Goal: Task Accomplishment & Management: Manage account settings

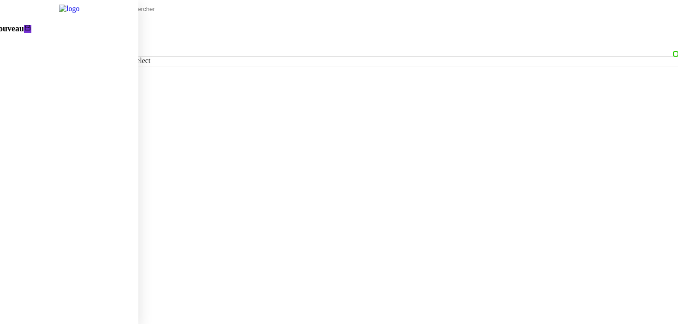
scroll to position [17, 0]
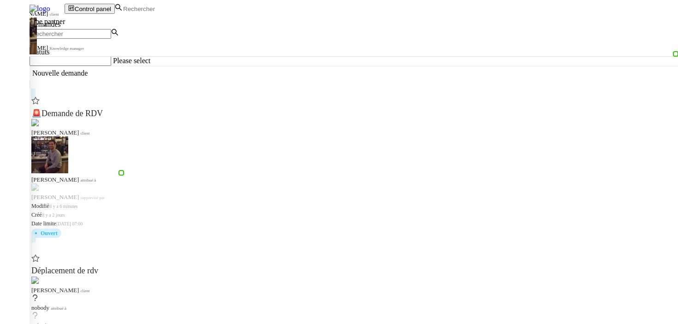
click at [235, 119] on div "Lydie Laulon client" at bounding box center [355, 128] width 648 height 18
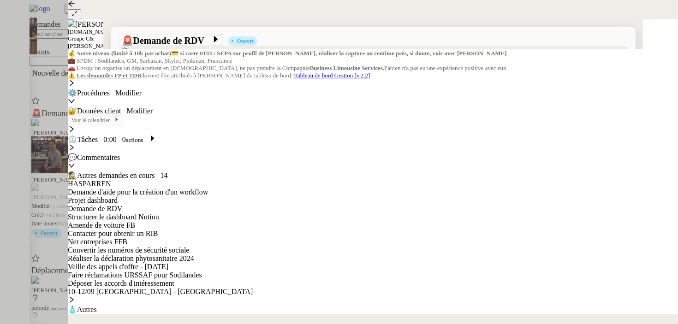
scroll to position [36, 0]
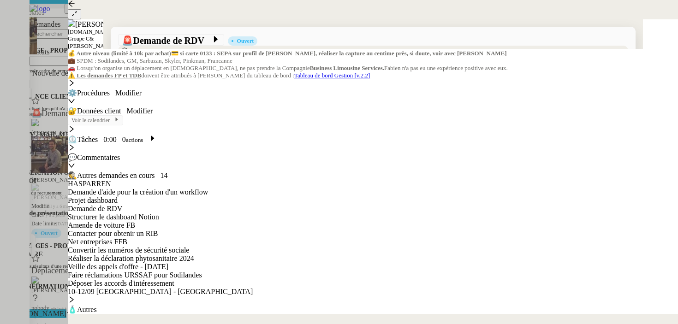
scroll to position [0, 19]
copy div "Bonjour Alyssa, Bertrand n'est malheureusement pas disponible cet après-midi et…"
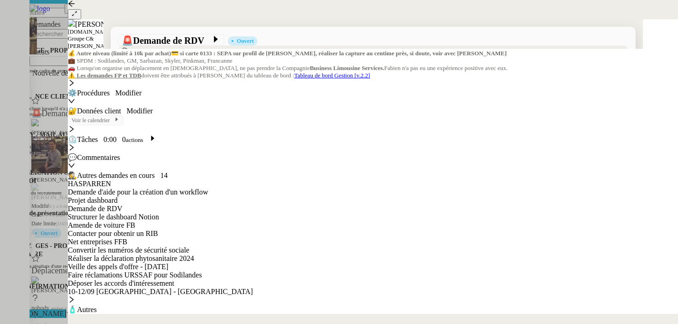
drag, startPoint x: 201, startPoint y: 94, endPoint x: 140, endPoint y: 94, distance: 61.3
click at [139, 94] on nz-modal-container "Service TA - VOYAGE - PROPOSITION GLOBALE A utiliser dans le cadre de propositi…" at bounding box center [339, 258] width 678 height 517
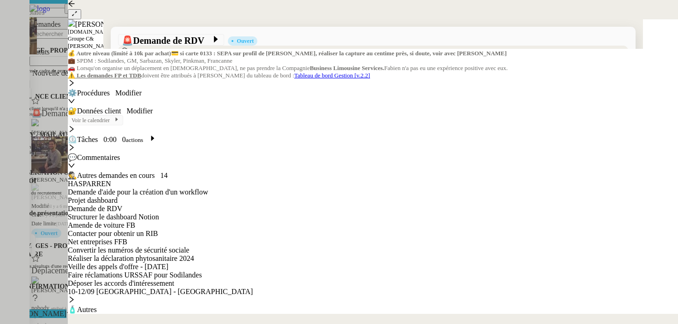
click at [121, 182] on nz-modal-container "Service TA - VOYAGE - PROPOSITION GLOBALE A utiliser dans le cadre de propositi…" at bounding box center [339, 258] width 678 height 517
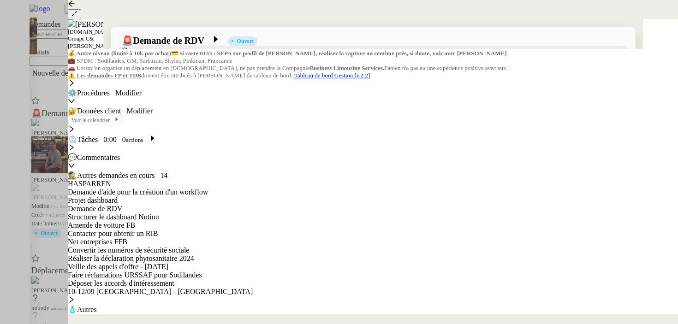
click at [0, 0] on input "•••" at bounding box center [0, 0] width 0 height 0
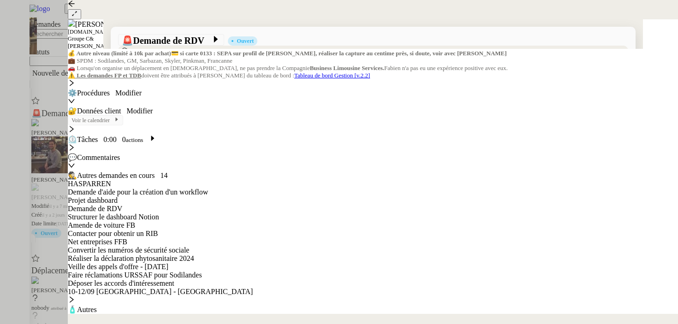
scroll to position [322, 0]
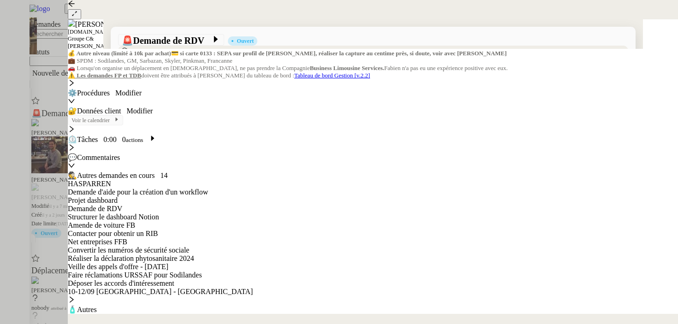
scroll to position [0, 0]
click at [24, 149] on div at bounding box center [339, 162] width 678 height 324
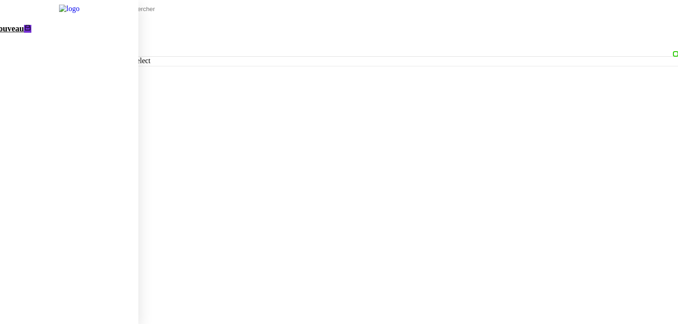
click at [61, 41] on link "Nouveau 0 1 2 3 4 5 6 7 8 9 0 1 2 3 4 5 6 7 8 9" at bounding box center [58, 189] width 160 height 338
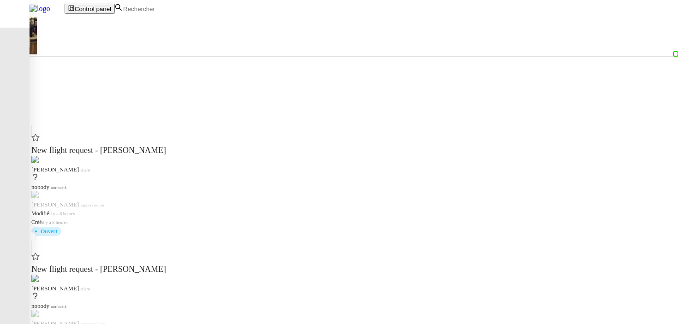
scroll to position [502, 0]
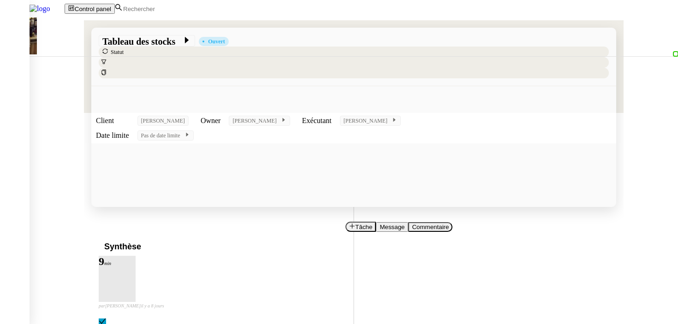
click at [95, 324] on link "[PERSON_NAME]" at bounding box center [66, 329] width 59 height 8
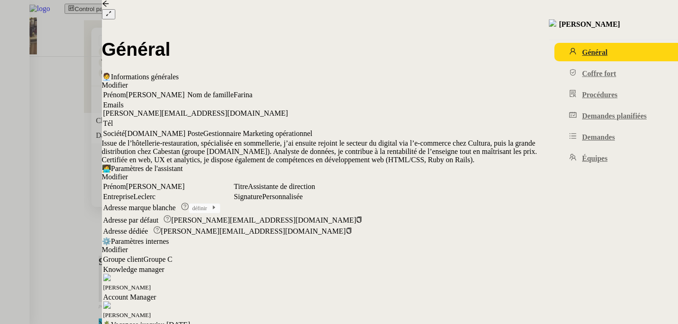
click at [108, 7] on icon at bounding box center [105, 4] width 6 height 6
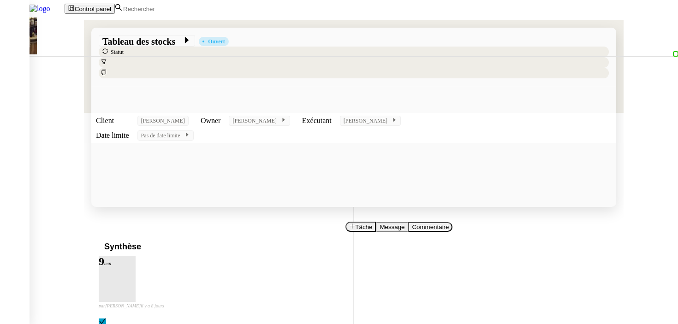
click at [95, 324] on link "[PERSON_NAME]" at bounding box center [66, 329] width 59 height 8
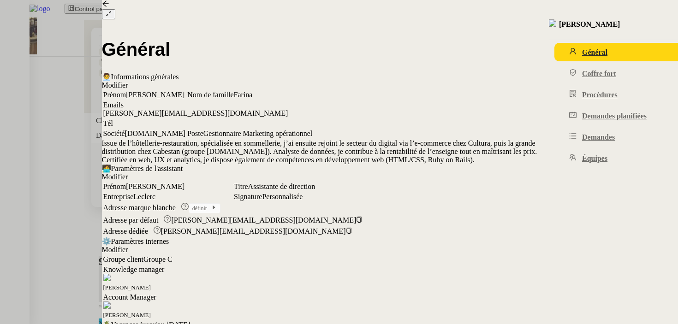
click at [112, 13] on icon at bounding box center [109, 14] width 6 height 7
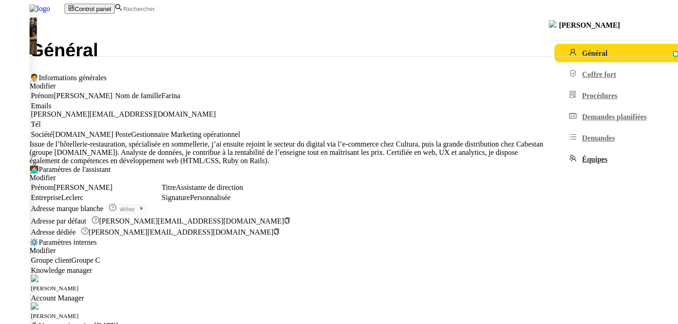
click at [582, 163] on span "Équipes" at bounding box center [594, 159] width 25 height 8
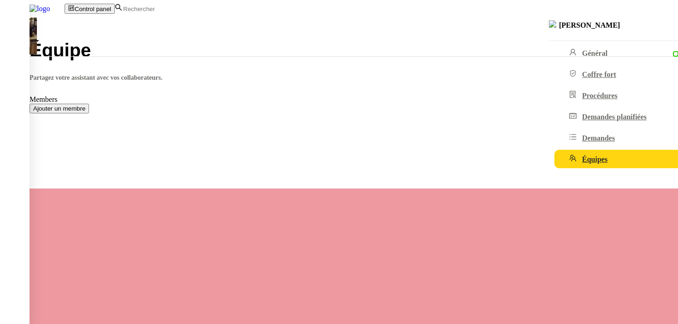
scroll to position [474, 0]
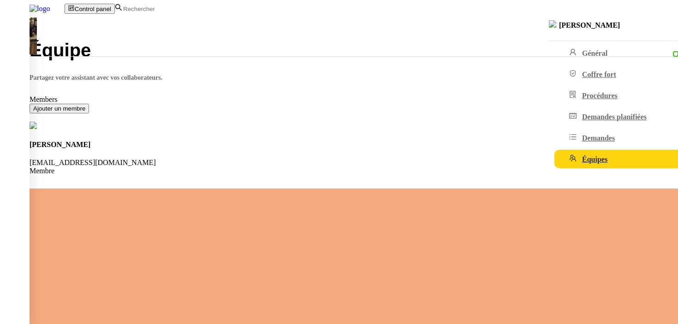
scroll to position [303, 0]
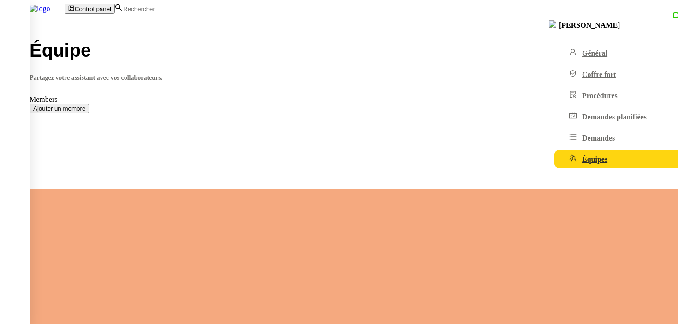
scroll to position [373, 0]
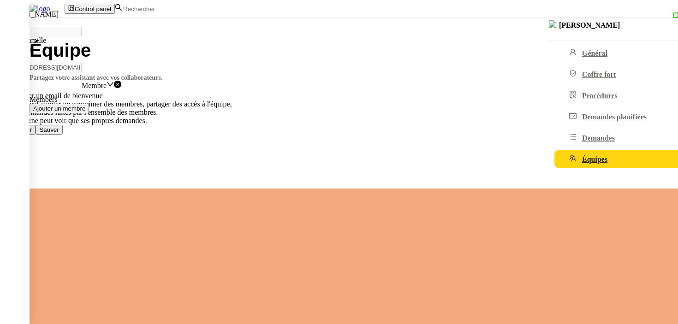
click at [10, 9] on span "Close" at bounding box center [7, 5] width 6 height 7
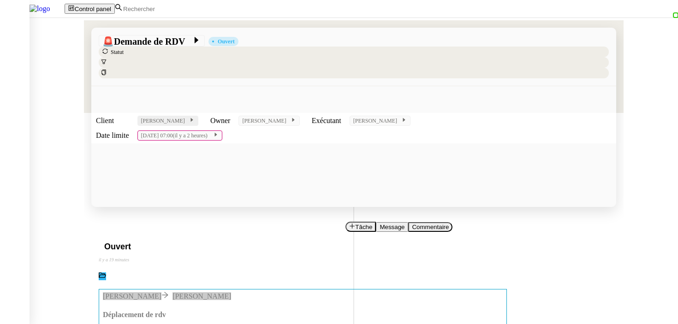
click at [141, 118] on span "[PERSON_NAME]" at bounding box center [165, 121] width 48 height 6
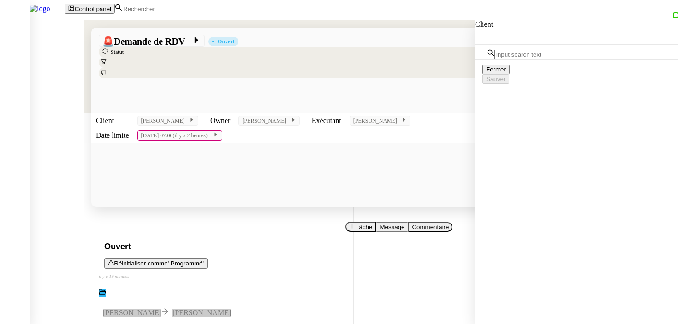
type input "m"
type input "alyssa"
click at [103, 236] on div "Ouvert Réinitialiser comme ' Programmé' false il y a 19 minutes" at bounding box center [354, 266] width 510 height 61
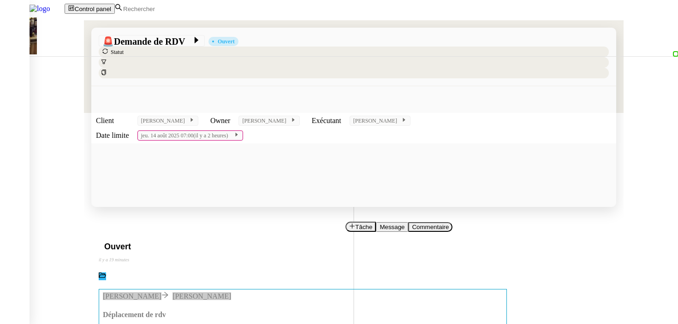
click at [95, 324] on link "[PERSON_NAME]" at bounding box center [66, 329] width 59 height 8
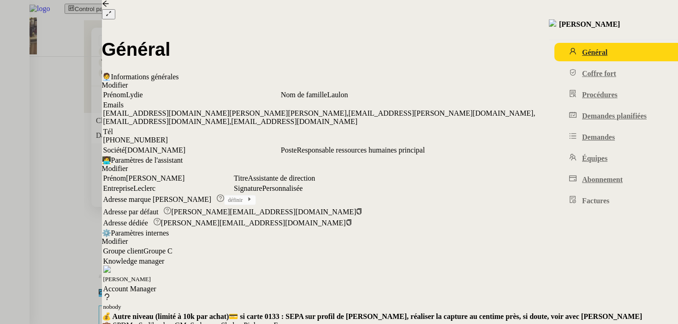
click at [86, 166] on div at bounding box center [339, 162] width 678 height 324
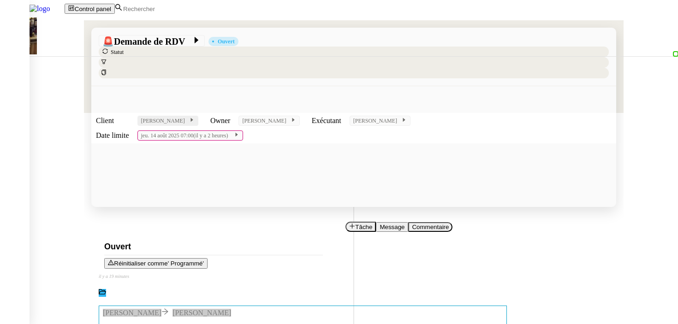
click at [141, 118] on span "[PERSON_NAME]" at bounding box center [165, 121] width 48 height 6
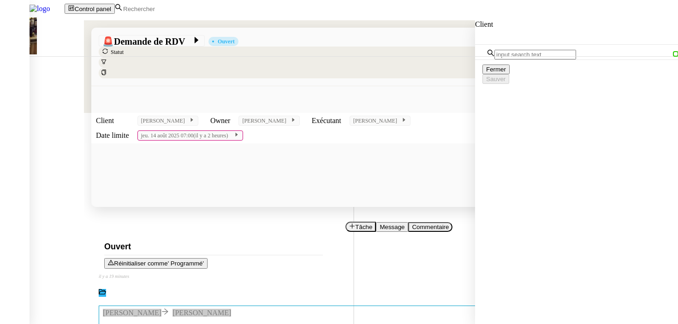
click at [539, 59] on input "text" at bounding box center [535, 55] width 82 height 10
click at [520, 58] on input "text" at bounding box center [535, 55] width 82 height 10
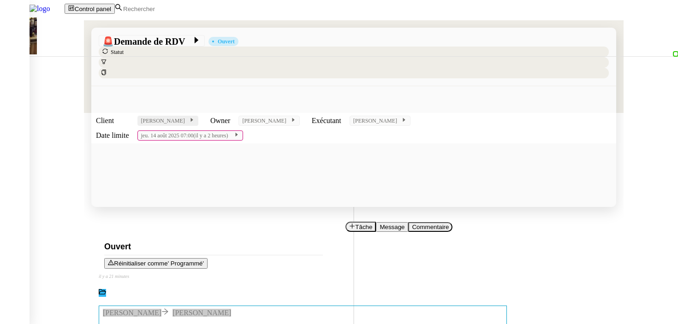
click at [141, 118] on span "[PERSON_NAME]" at bounding box center [165, 121] width 48 height 6
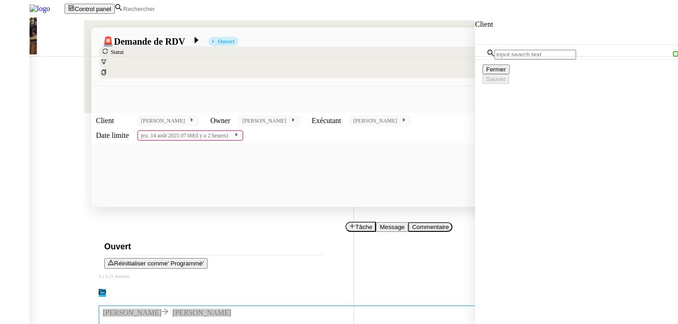
click at [510, 54] on input "text" at bounding box center [535, 55] width 82 height 10
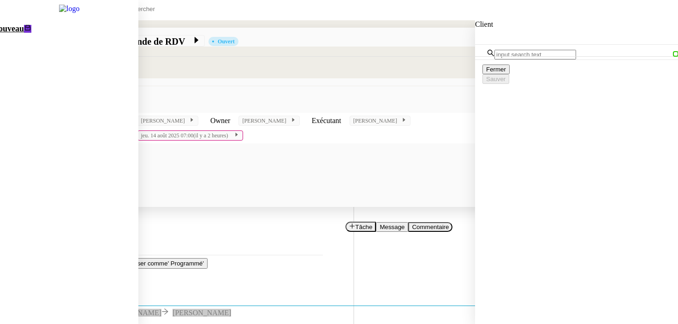
click at [14, 28] on link "Nouveau 0 1 2 3 4 5 6 7 8 9 0 1 2 3 4 5 6 7 8 9" at bounding box center [58, 189] width 160 height 338
